Goal: Task Accomplishment & Management: Manage account settings

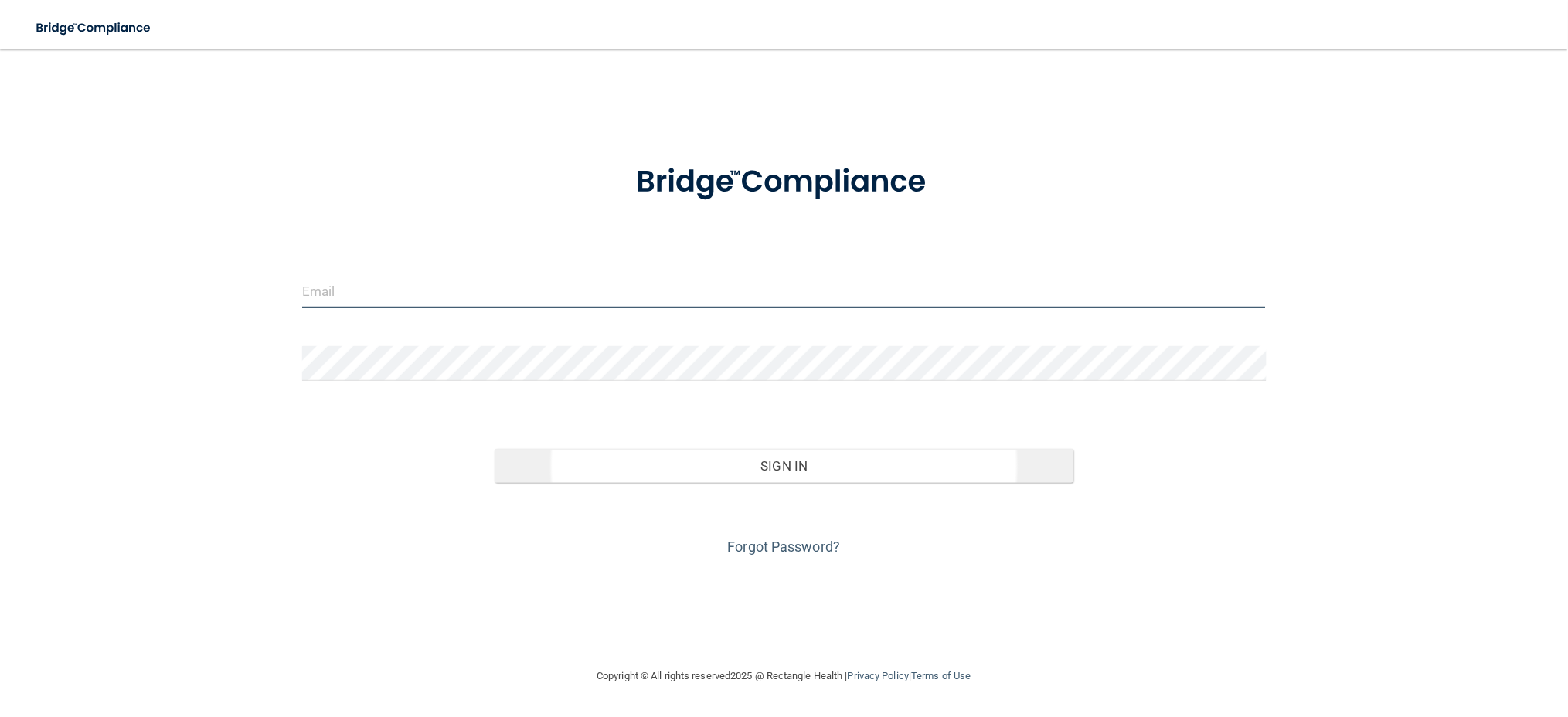
type input "[EMAIL_ADDRESS][DOMAIN_NAME]"
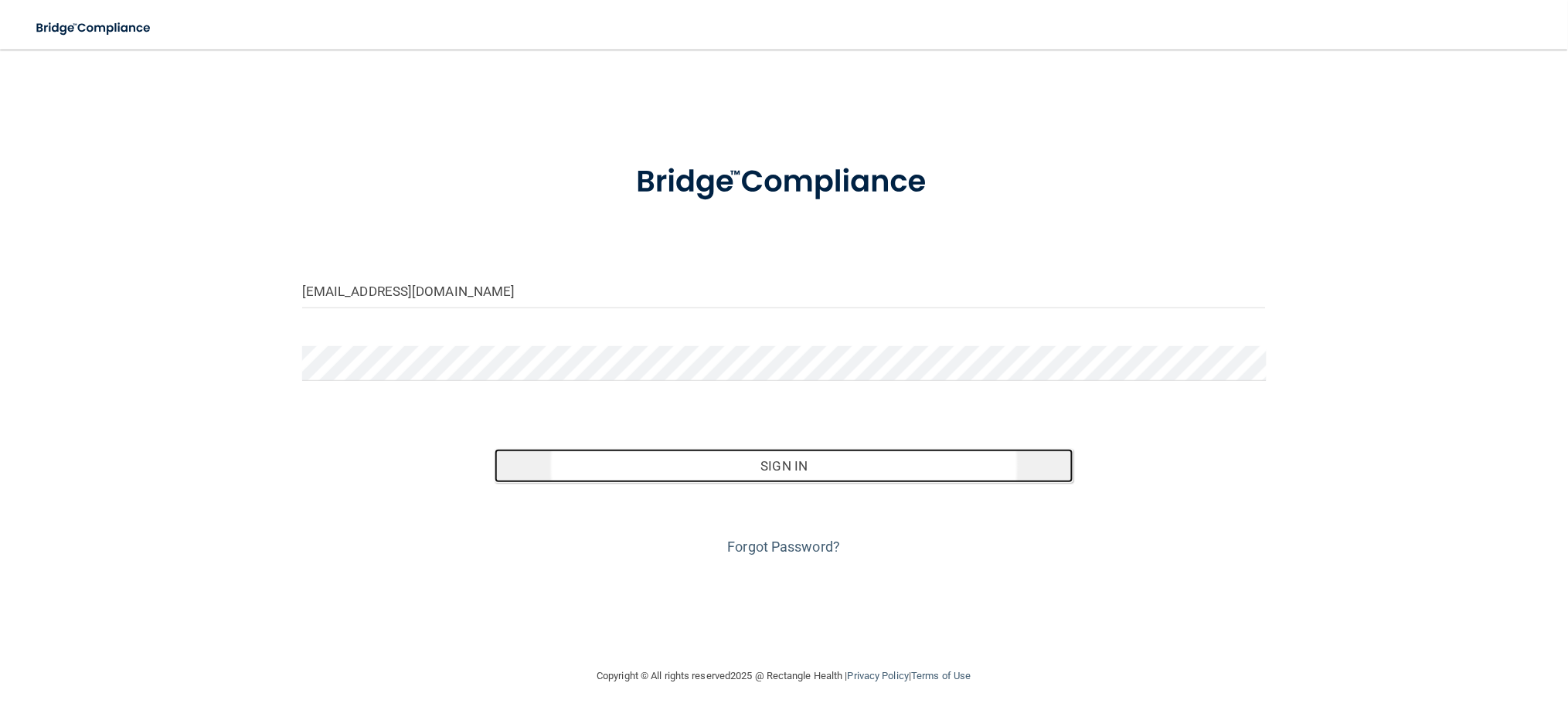
click at [725, 462] on button "Sign In" at bounding box center [783, 465] width 578 height 34
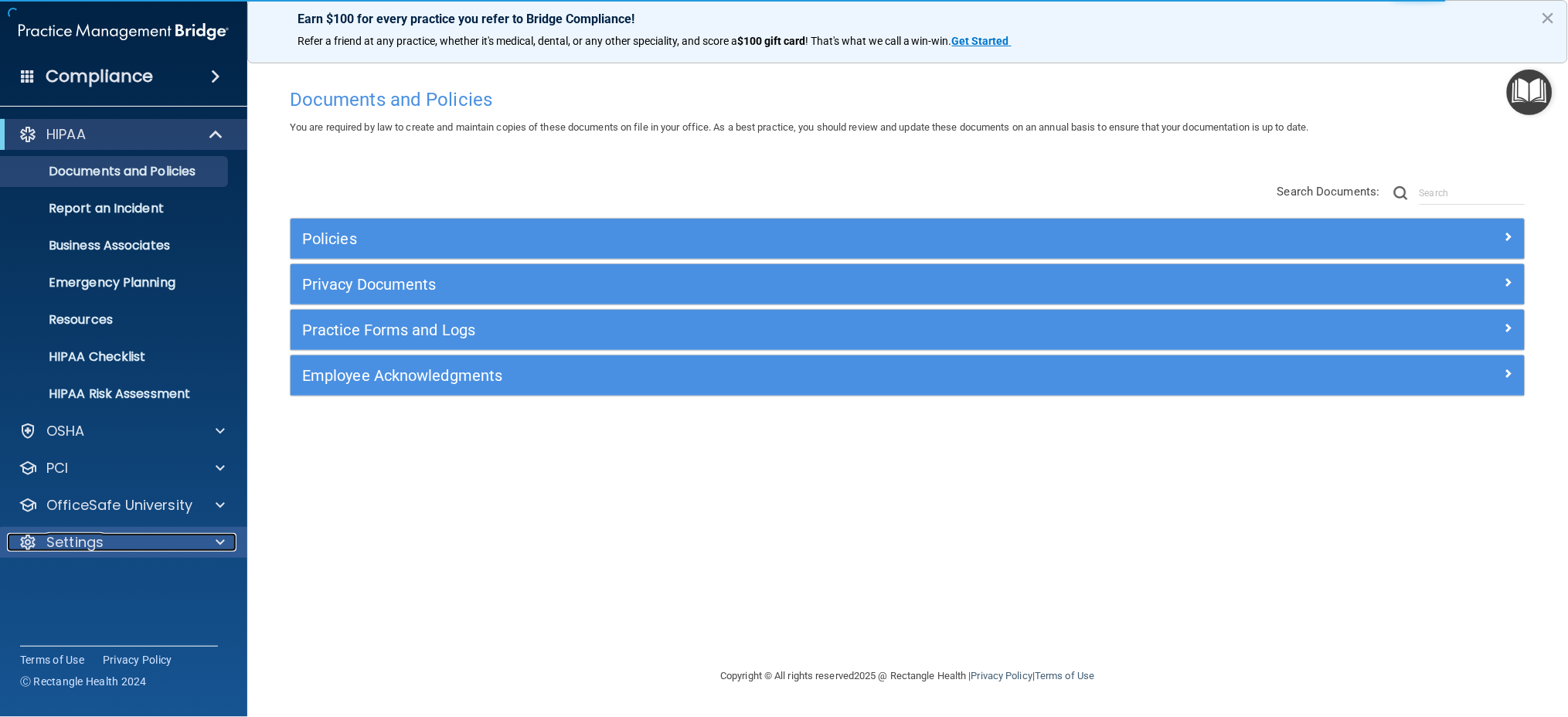
click at [212, 543] on div at bounding box center [218, 543] width 39 height 18
click at [123, 568] on link "My Account" at bounding box center [106, 579] width 243 height 31
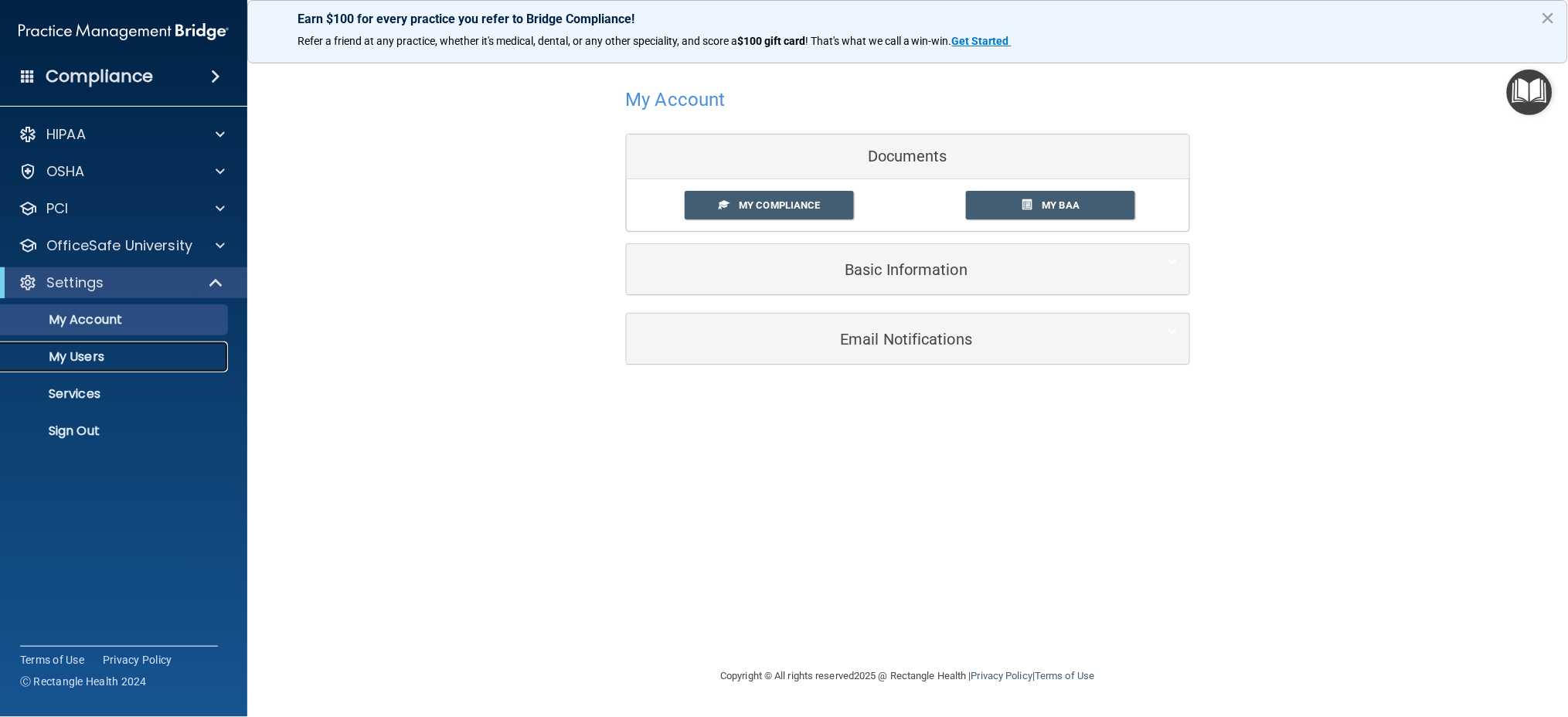
drag, startPoint x: 64, startPoint y: 356, endPoint x: 84, endPoint y: 354, distance: 20.1
click at [65, 356] on p "My Users" at bounding box center [116, 357] width 211 height 15
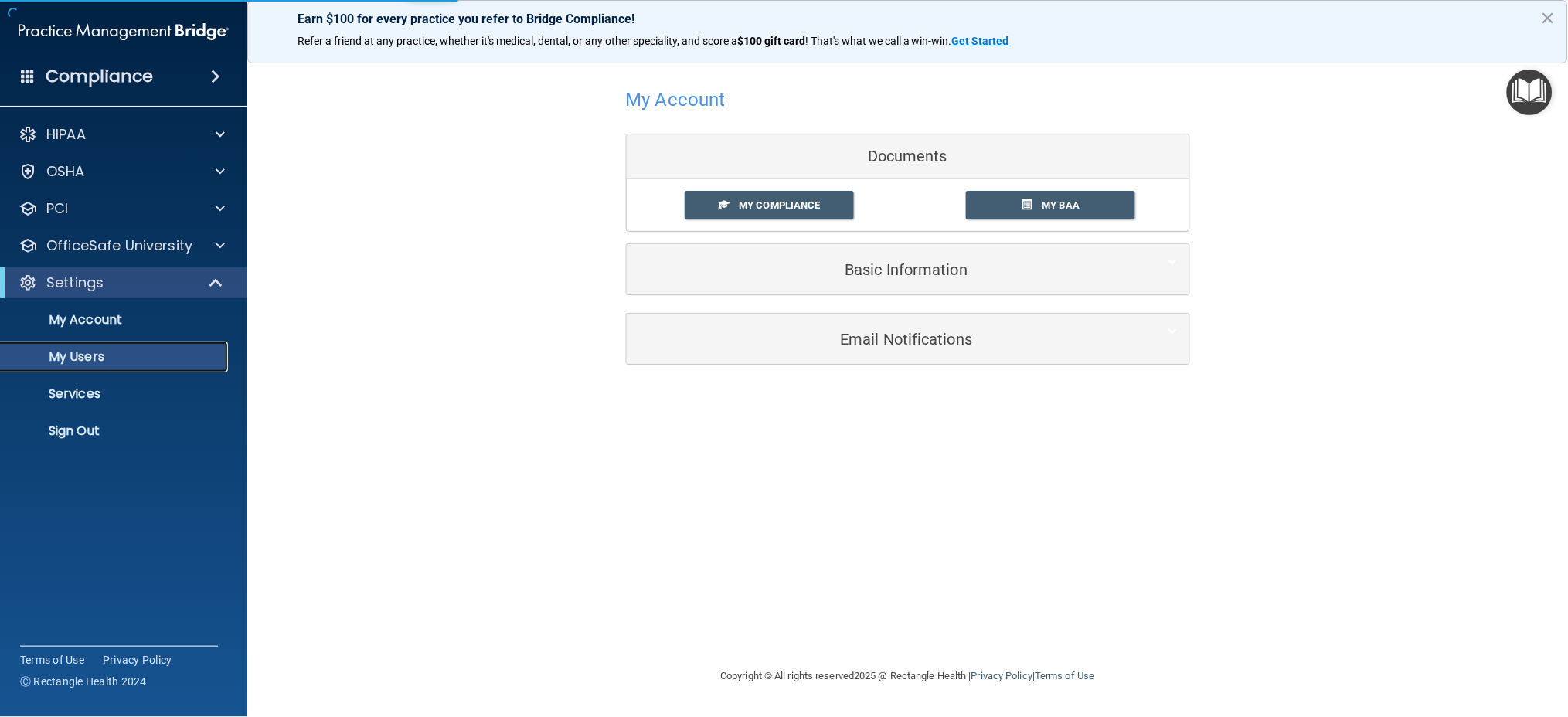
select select "20"
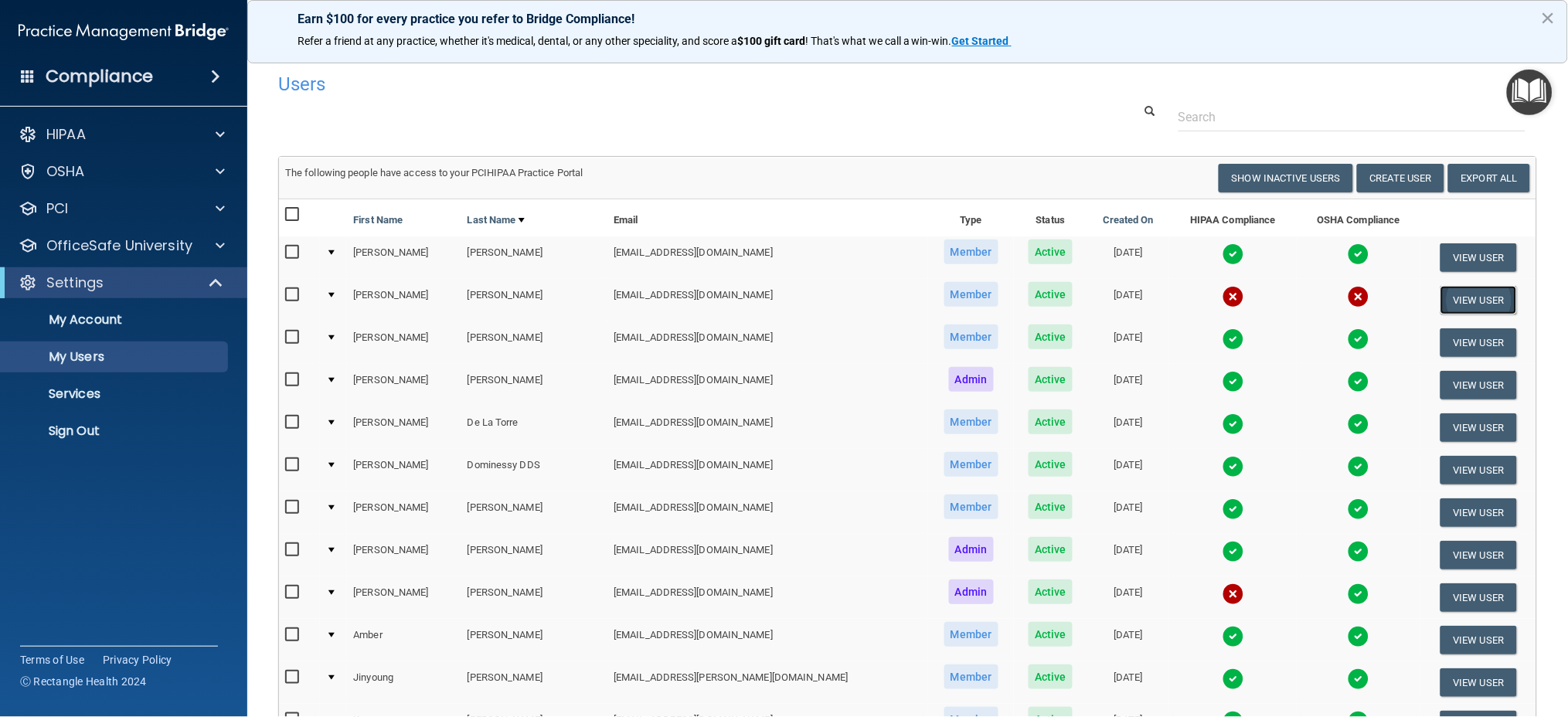
click at [1450, 297] on button "View User" at bounding box center [1478, 300] width 76 height 29
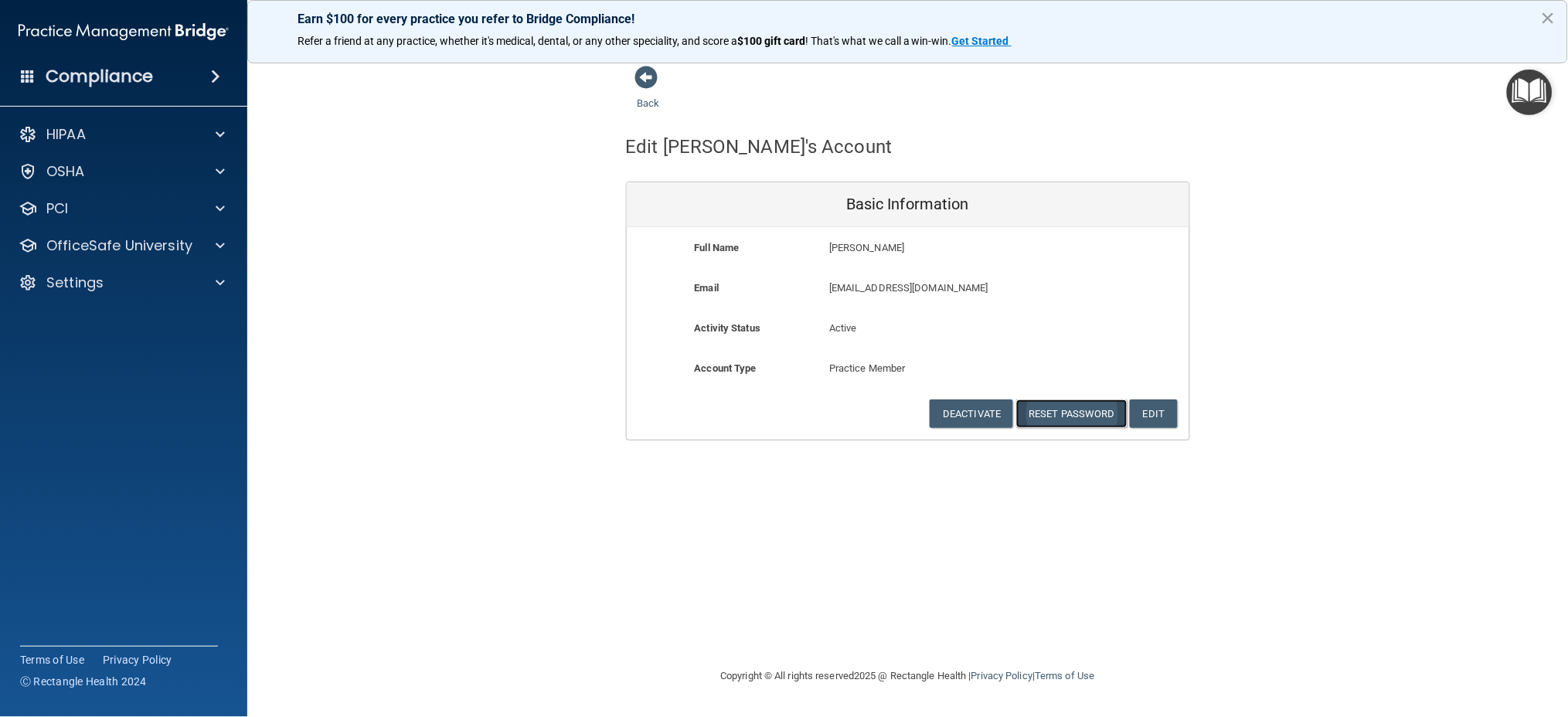
click at [1066, 418] on button "Reset Password" at bounding box center [1072, 413] width 112 height 29
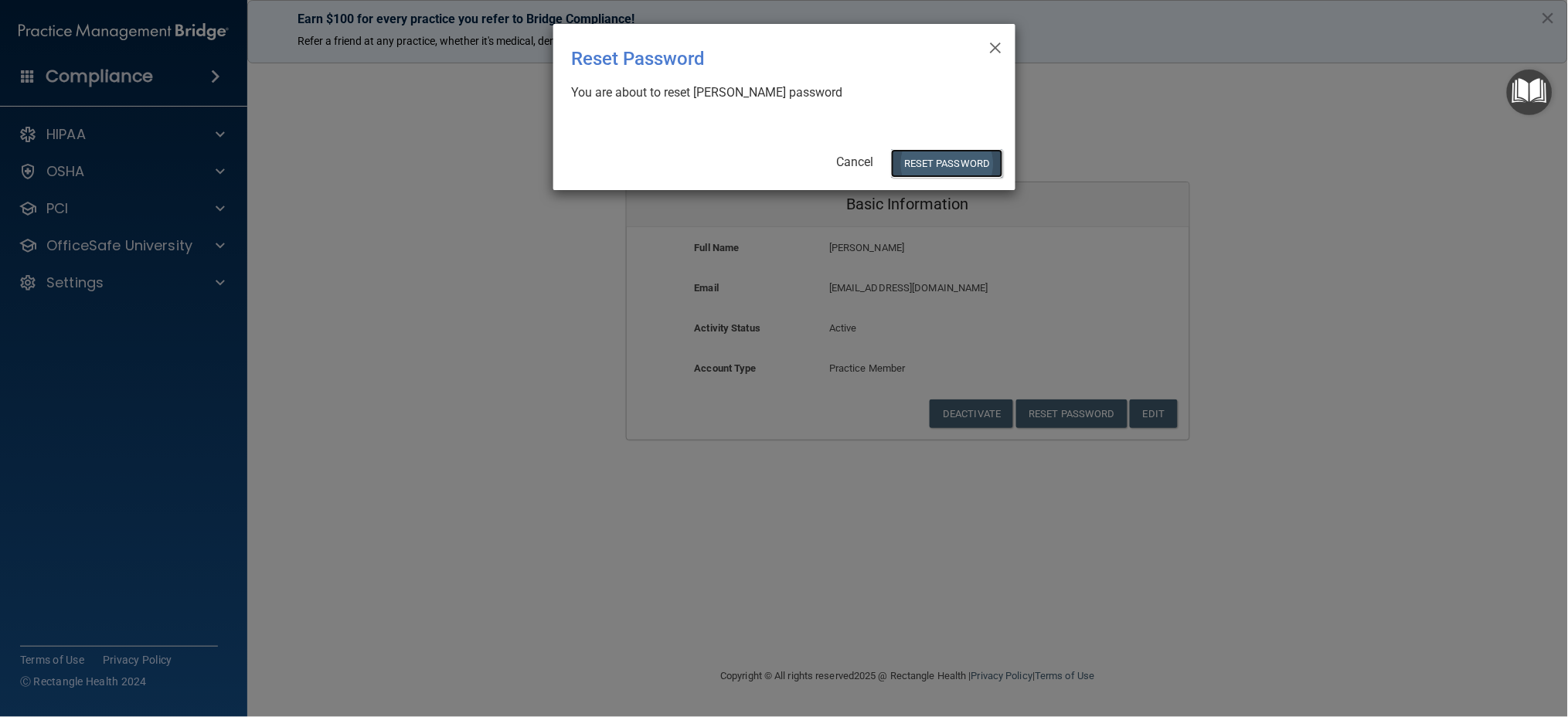
click at [937, 168] on button "Reset Password" at bounding box center [947, 164] width 112 height 29
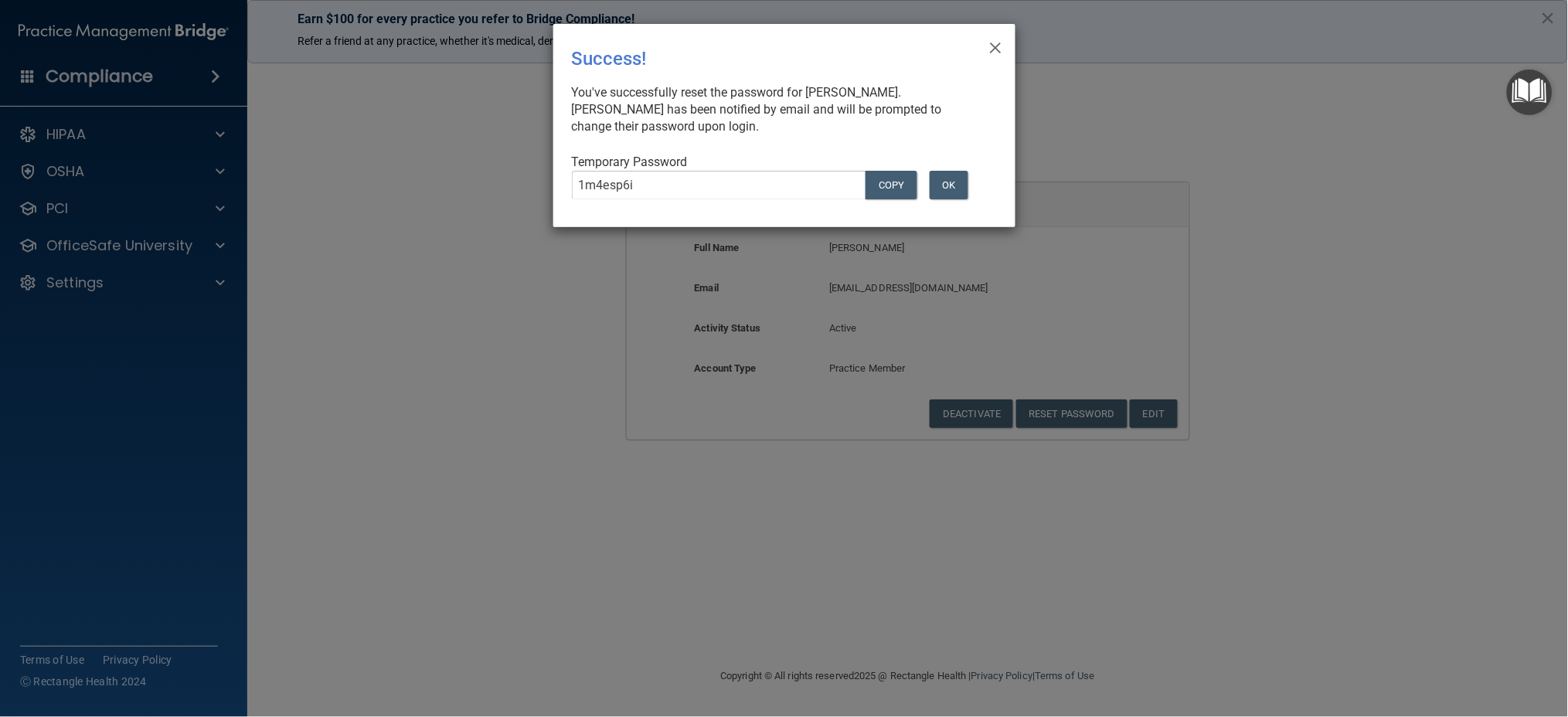
click at [558, 187] on div "× Close Success! You've successfully reset the password for [PERSON_NAME]. [PER…" at bounding box center [784, 126] width 462 height 203
click at [992, 46] on span "×" at bounding box center [995, 45] width 14 height 31
